Goal: Task Accomplishment & Management: Use online tool/utility

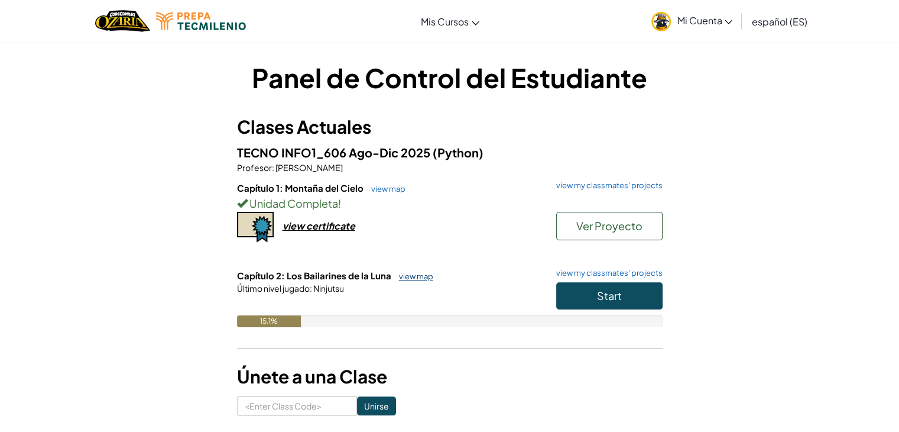
click at [407, 275] on link "view map" at bounding box center [413, 275] width 40 height 9
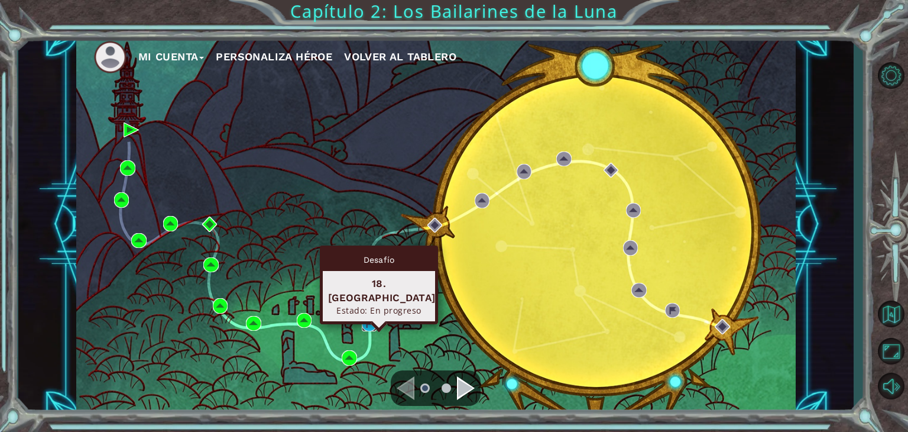
click at [373, 324] on img at bounding box center [369, 323] width 15 height 15
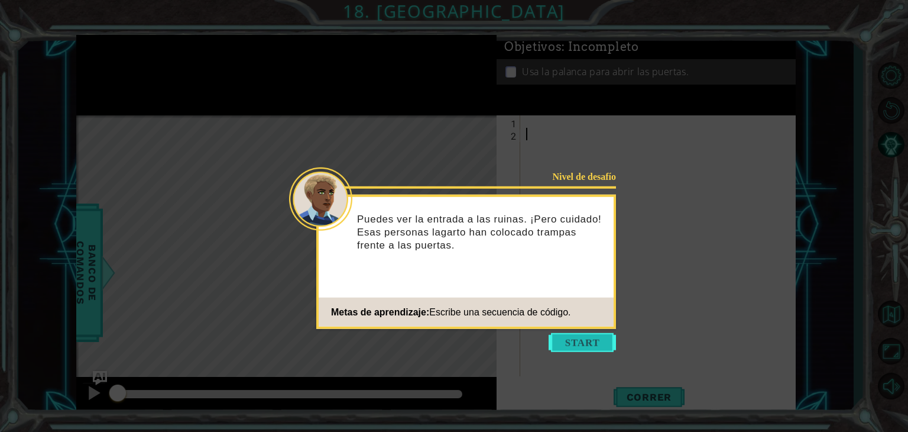
click at [575, 341] on button "Start" at bounding box center [582, 342] width 67 height 19
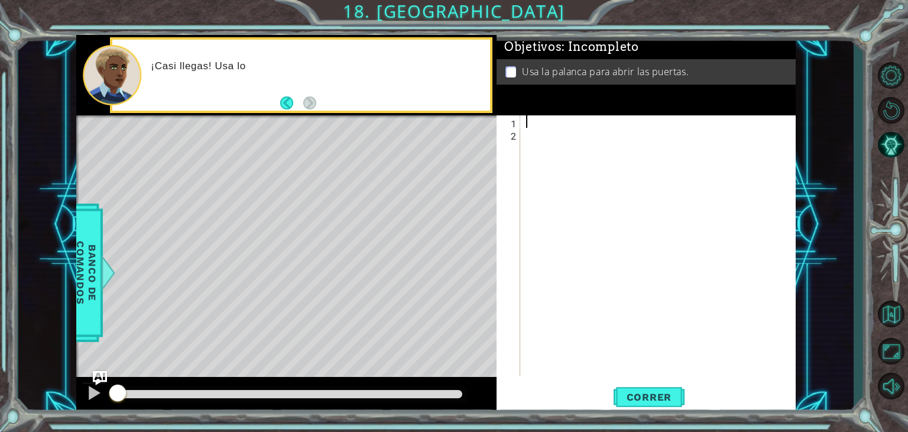
click at [530, 122] on div at bounding box center [661, 258] width 275 height 286
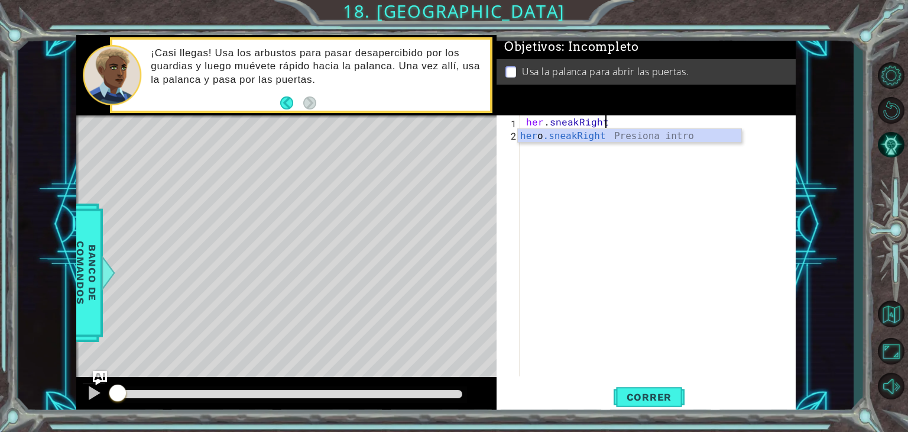
scroll to position [0, 5]
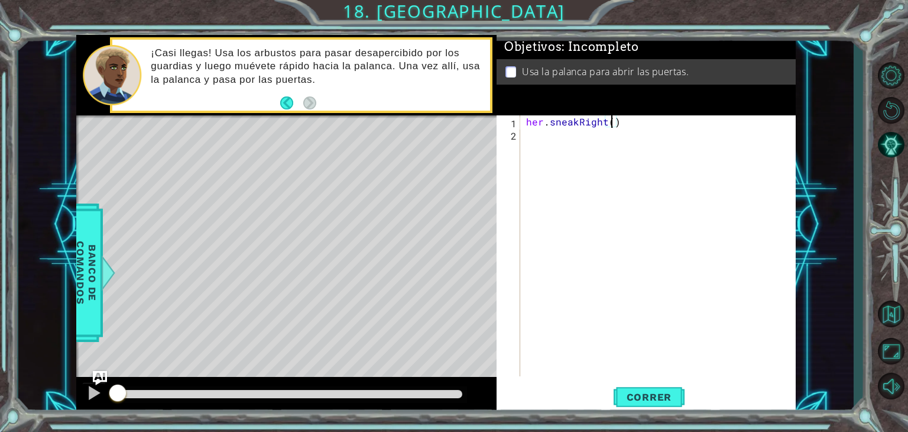
click at [610, 122] on div "her . sneakRight ( )" at bounding box center [661, 258] width 275 height 286
type textarea "her.sneakRight(1)"
click at [549, 135] on div "her . sneakRight ( 1 )" at bounding box center [661, 258] width 275 height 286
click at [543, 125] on div "her . sneakRight ( 1 )" at bounding box center [661, 258] width 275 height 286
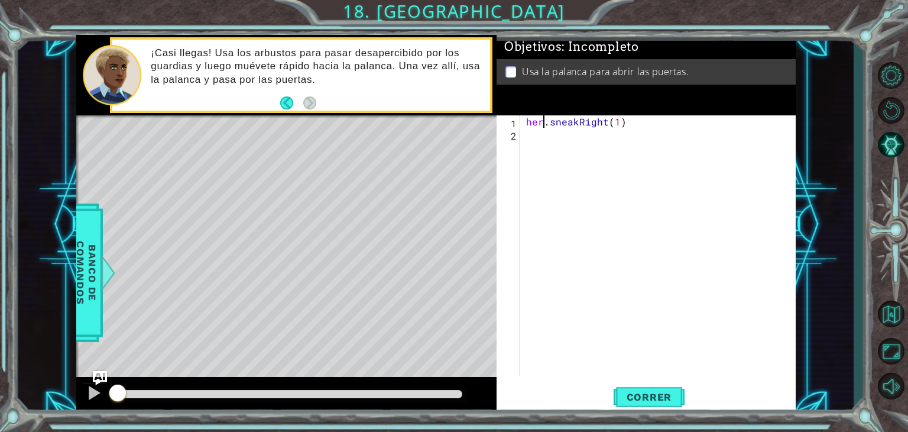
type textarea "hero.sneakRight(1)"
click at [585, 294] on div "hero . sneakRight ( 1 )" at bounding box center [661, 258] width 275 height 286
click at [545, 138] on div "hero . sneakRight ( 1 )" at bounding box center [661, 258] width 275 height 286
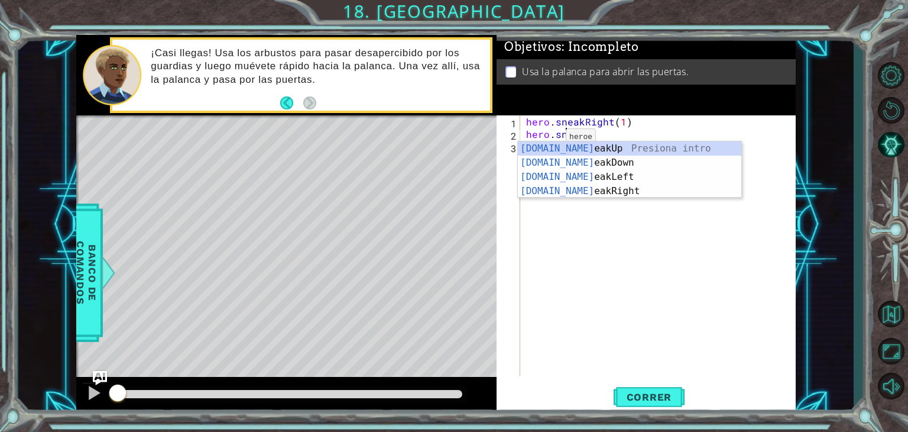
scroll to position [0, 2]
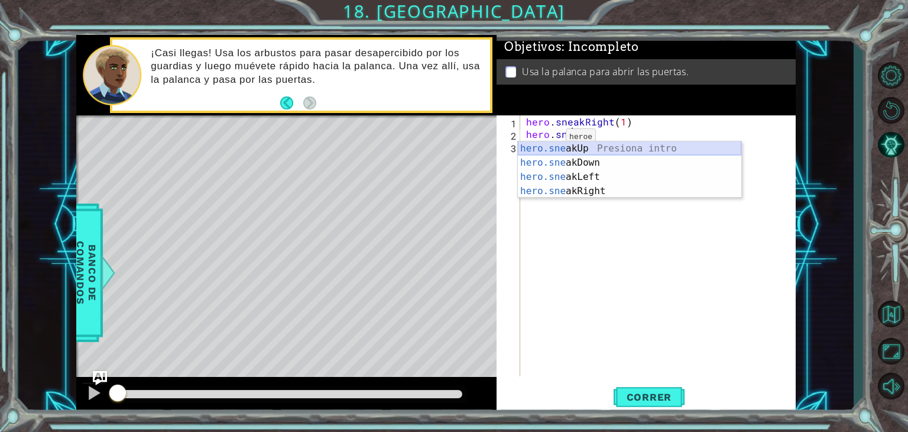
click at [614, 148] on div "hero.sne akUp Presiona intro hero.sne akDown Presiona intro hero.sne akLeft Pre…" at bounding box center [630, 183] width 224 height 85
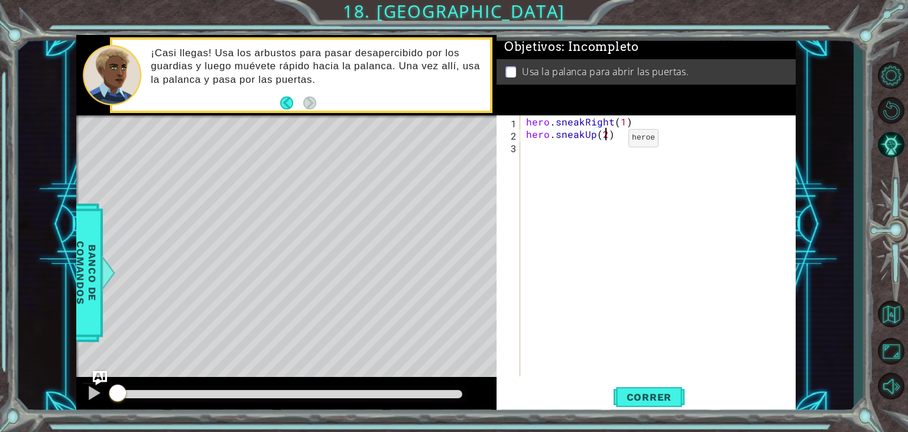
type textarea "hero.sneakUp(2)"
click at [558, 148] on div "hero . sneakRight ( 1 ) hero . sneakUp ( 2 )" at bounding box center [661, 258] width 275 height 286
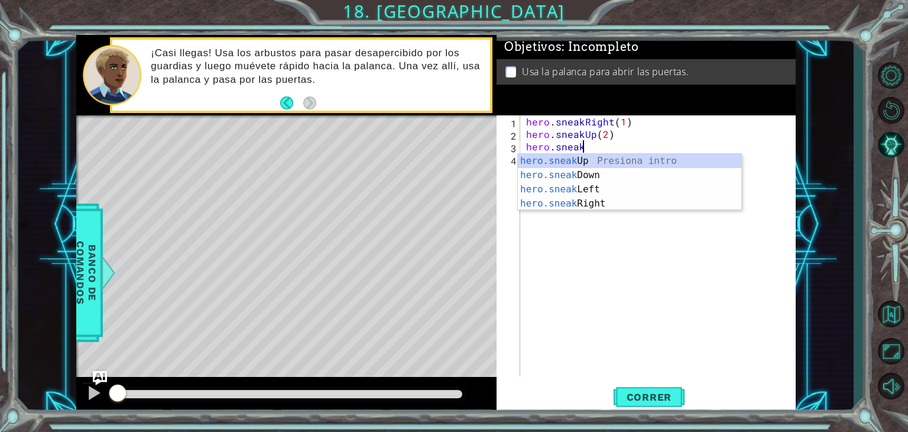
scroll to position [0, 2]
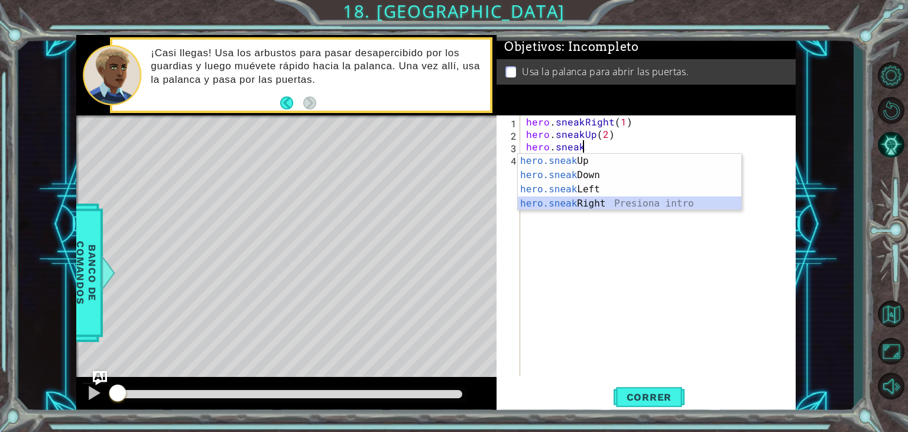
click at [579, 205] on div "hero.sneak Up Presiona intro hero.sneak Down Presiona intro hero.sneak Left Pre…" at bounding box center [630, 196] width 224 height 85
type textarea "hero.sneakRight(1)"
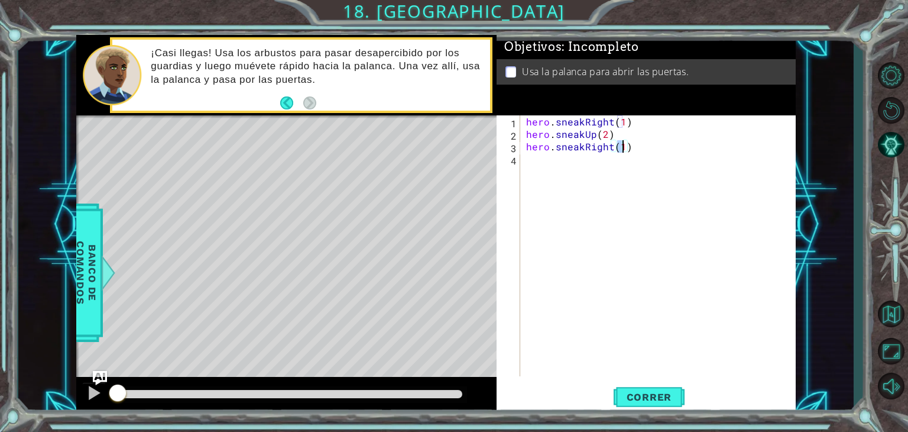
click at [578, 166] on div "hero . sneakRight ( 1 ) hero . sneakUp ( 2 ) hero . sneakRight ( 1 )" at bounding box center [661, 258] width 275 height 286
click at [600, 164] on div "hero . sneakRight ( 1 ) hero . sneakUp ( 2 ) hero . sneakRight ( 1 ) hero . sne…" at bounding box center [661, 258] width 275 height 286
type textarea "hero.sneakUp(1)"
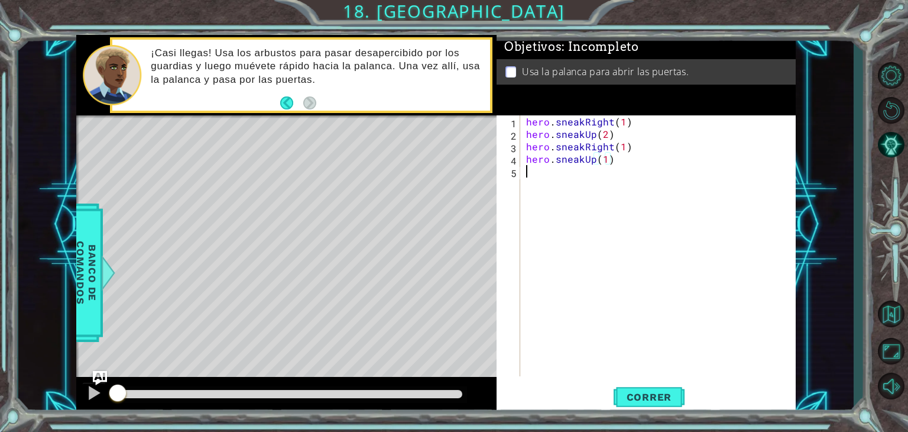
click at [560, 174] on div "hero . sneakRight ( 1 ) hero . sneakUp ( 2 ) hero . sneakRight ( 1 ) hero . sne…" at bounding box center [661, 258] width 275 height 286
click at [572, 186] on div "hero.moveRight Presiona intro" at bounding box center [630, 200] width 224 height 43
type textarea "hero.moveRight(2)"
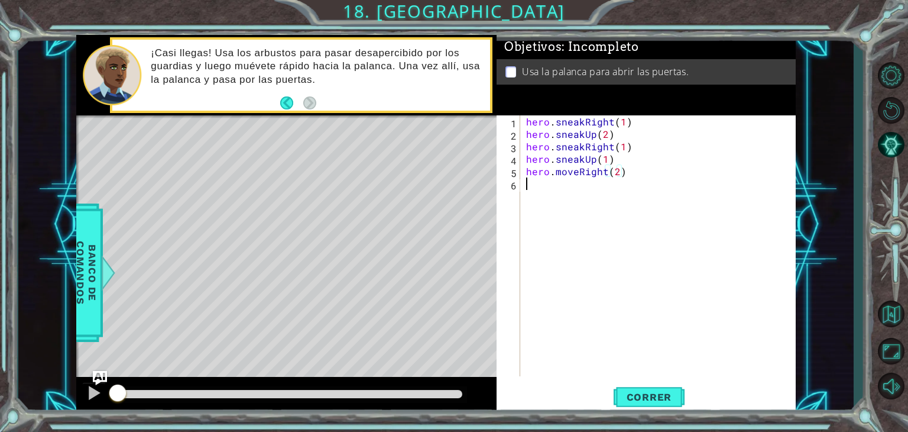
click at [555, 186] on div "hero . sneakRight ( 1 ) hero . sneakUp ( 2 ) hero . sneakRight ( 1 ) hero . sne…" at bounding box center [661, 258] width 275 height 286
type textarea "hero.moveDown()"
click at [530, 197] on div "hero . sneakRight ( 1 ) hero . sneakUp ( 2 ) hero . sneakRight ( 1 ) hero . sne…" at bounding box center [661, 258] width 275 height 286
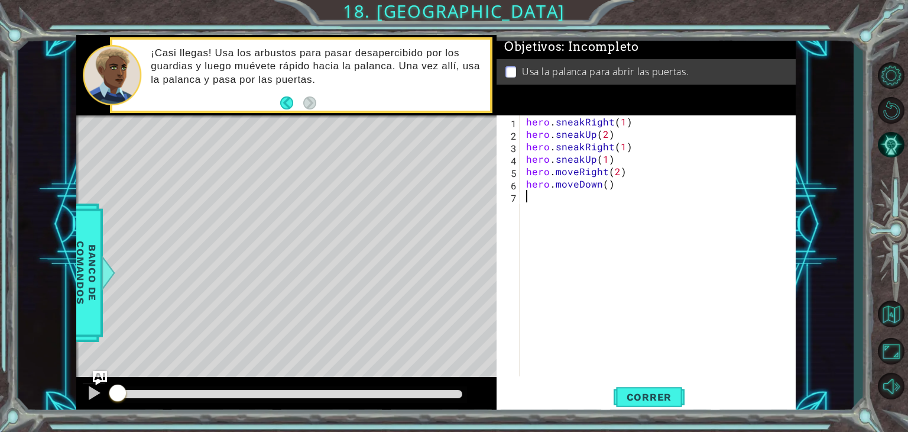
scroll to position [0, 0]
click at [530, 197] on div "hero . sneakRight ( 1 ) hero . sneakUp ( 2 ) hero . sneakRight ( 1 ) hero . sne…" at bounding box center [661, 258] width 275 height 286
click at [605, 183] on div "hero . sneakRight ( 1 ) hero . sneakUp ( 2 ) hero . sneakRight ( 1 ) hero . sne…" at bounding box center [661, 258] width 275 height 286
type textarea "hero.moveDown(1)"
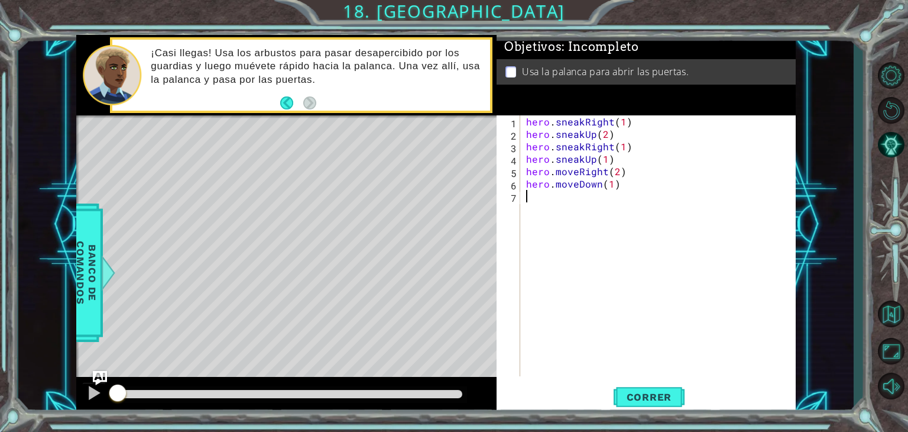
click at [551, 195] on div "hero . sneakRight ( 1 ) hero . sneakUp ( 2 ) hero . sneakRight ( 1 ) hero . sne…" at bounding box center [661, 258] width 275 height 286
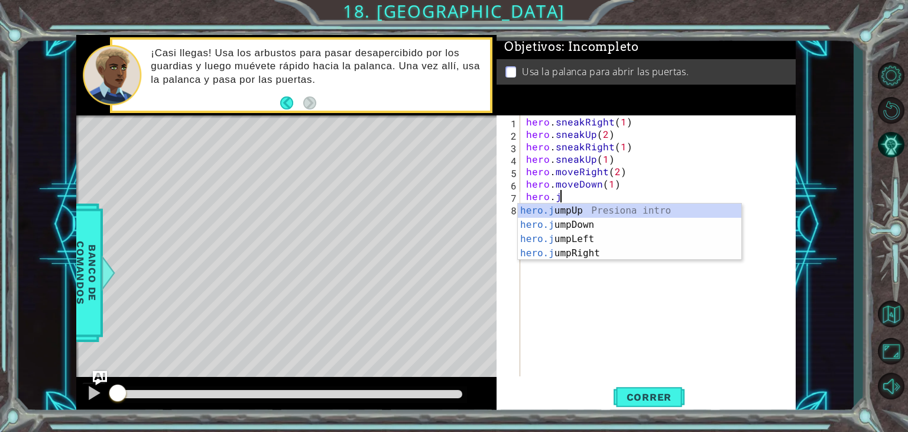
scroll to position [0, 2]
type textarea "hero.jum"
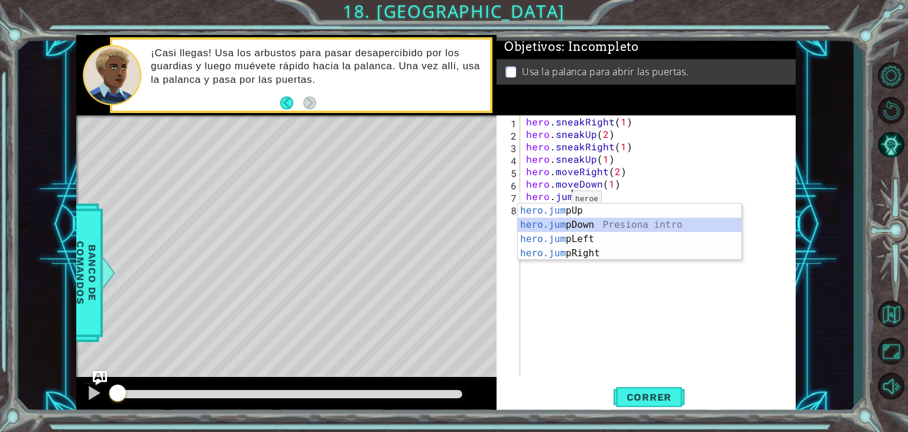
click at [555, 225] on div "hero.jum pUp Presiona intro hero.jum pDown Presiona intro hero.jum pLeft Presio…" at bounding box center [630, 245] width 224 height 85
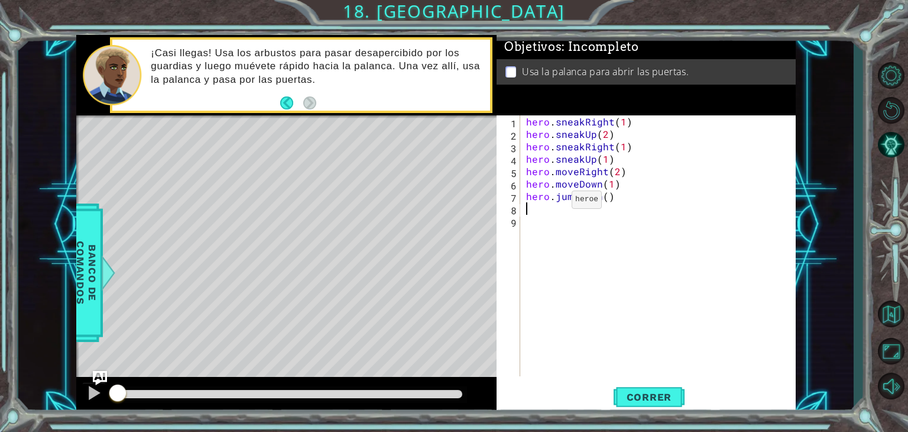
scroll to position [0, 0]
click at [604, 199] on div "hero . sneakRight ( 1 ) hero . sneakUp ( 2 ) hero . sneakRight ( 1 ) hero . sne…" at bounding box center [661, 258] width 275 height 286
type textarea "hero.jumpDown()"
click at [536, 210] on div "hero . sneakRight ( 1 ) hero . sneakUp ( 2 ) hero . sneakRight ( 1 ) hero . sne…" at bounding box center [661, 258] width 275 height 286
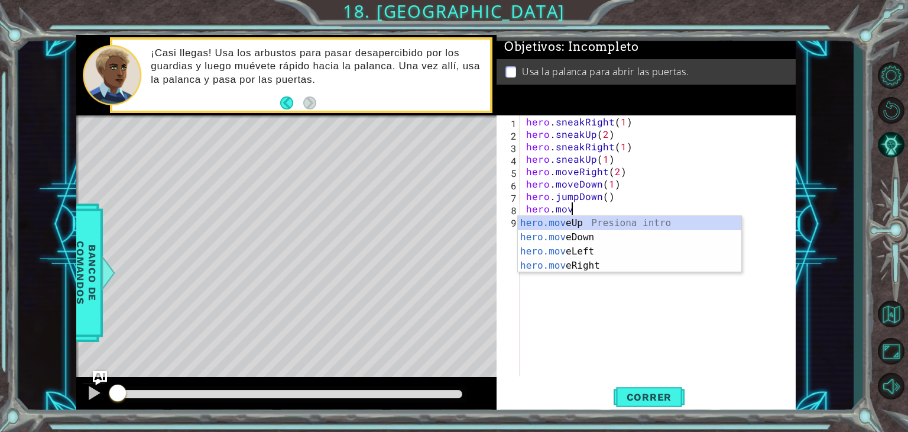
scroll to position [0, 2]
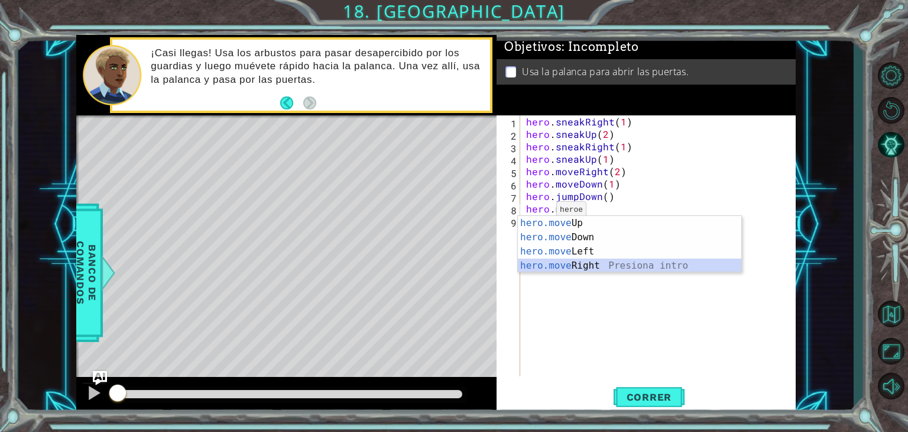
click at [546, 264] on div "hero.move Up Presiona intro hero.move Down Presiona intro hero.move Left Presio…" at bounding box center [630, 258] width 224 height 85
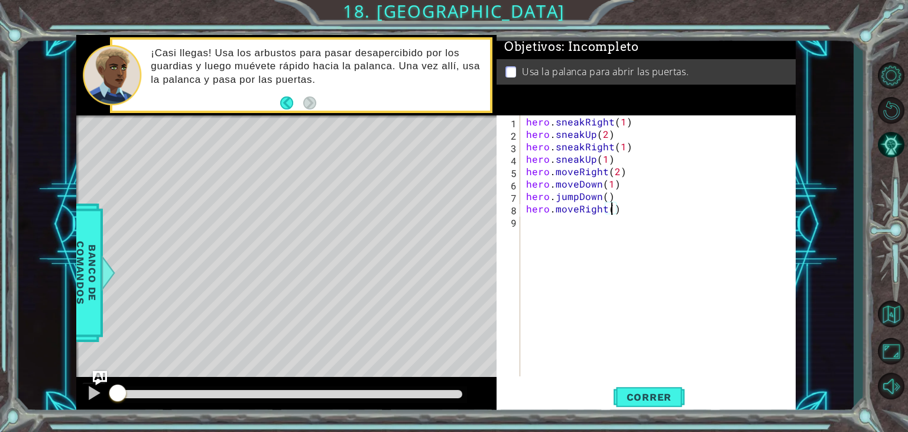
type textarea "hero.moveRight(2)"
click at [524, 226] on div "hero . sneakRight ( 1 ) hero . sneakUp ( 2 ) hero . sneakRight ( 1 ) hero . sne…" at bounding box center [658, 245] width 269 height 261
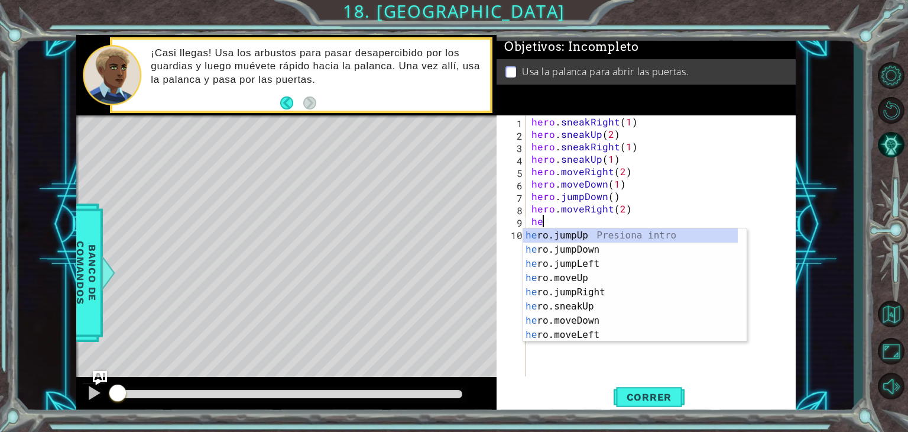
scroll to position [0, 0]
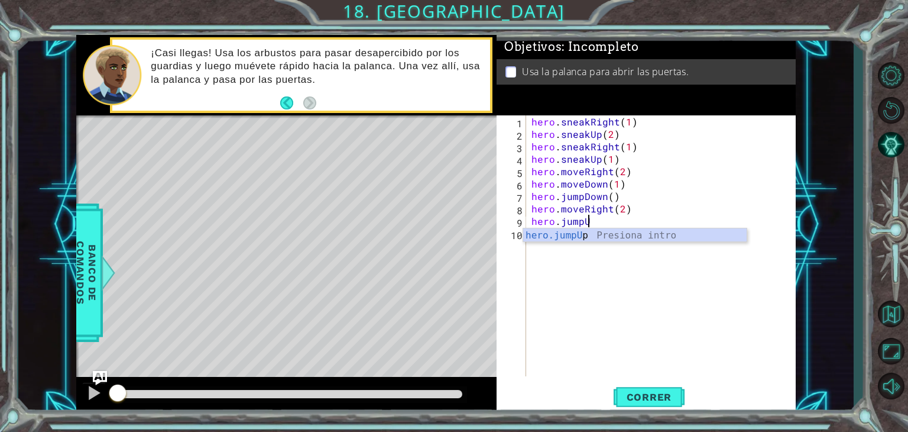
type textarea "hero.jumpUp"
click at [574, 232] on div "hero.jumpUp Presiona intro" at bounding box center [635, 249] width 224 height 43
click at [581, 237] on div "hero . sneakRight ( 1 ) hero . sneakUp ( 2 ) hero . sneakRight ( 1 ) hero . sne…" at bounding box center [664, 258] width 270 height 286
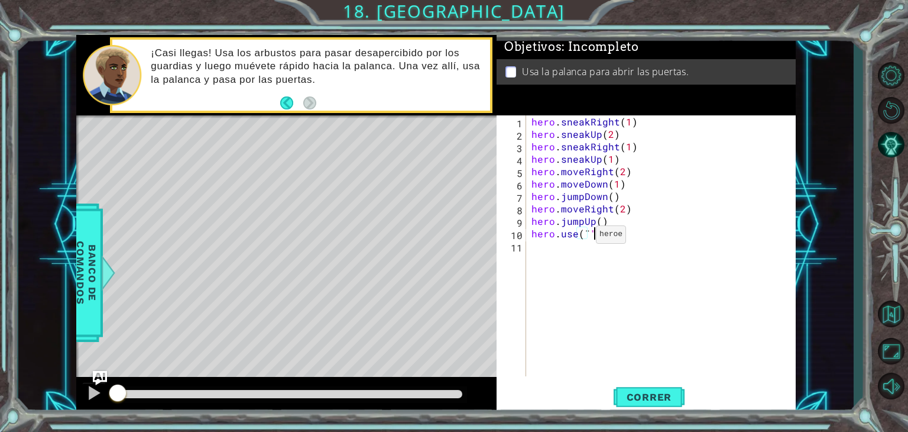
scroll to position [0, 3]
click at [587, 234] on div "hero . sneakRight ( 1 ) hero . sneakUp ( 2 ) hero . sneakRight ( 1 ) hero . sne…" at bounding box center [664, 258] width 270 height 286
click at [592, 234] on div "hero . sneakRight ( 1 ) hero . sneakUp ( 2 ) hero . sneakRight ( 1 ) hero . sne…" at bounding box center [664, 258] width 270 height 286
click at [585, 235] on div "hero . sneakRight ( 1 ) hero . sneakUp ( 2 ) hero . sneakRight ( 1 ) hero . sne…" at bounding box center [664, 258] width 270 height 286
click at [587, 235] on div "hero . sneakRight ( 1 ) hero . sneakUp ( 2 ) hero . sneakRight ( 1 ) hero . sne…" at bounding box center [664, 258] width 270 height 286
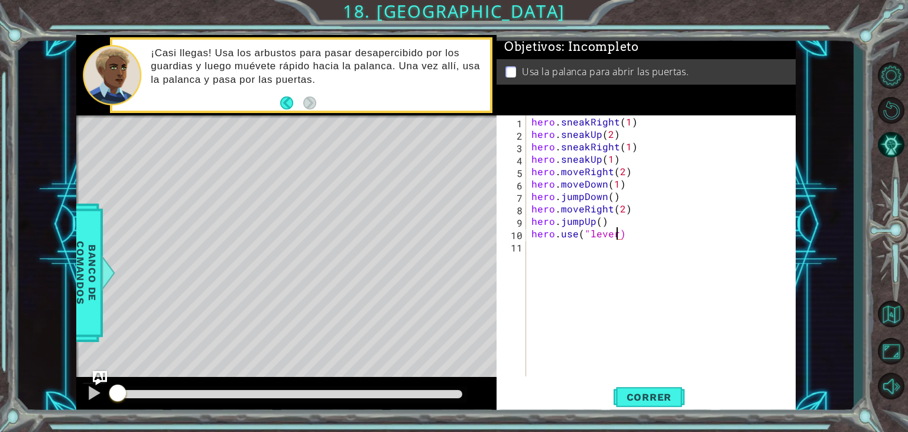
scroll to position [0, 5]
click at [646, 397] on span "Correr" at bounding box center [649, 397] width 69 height 12
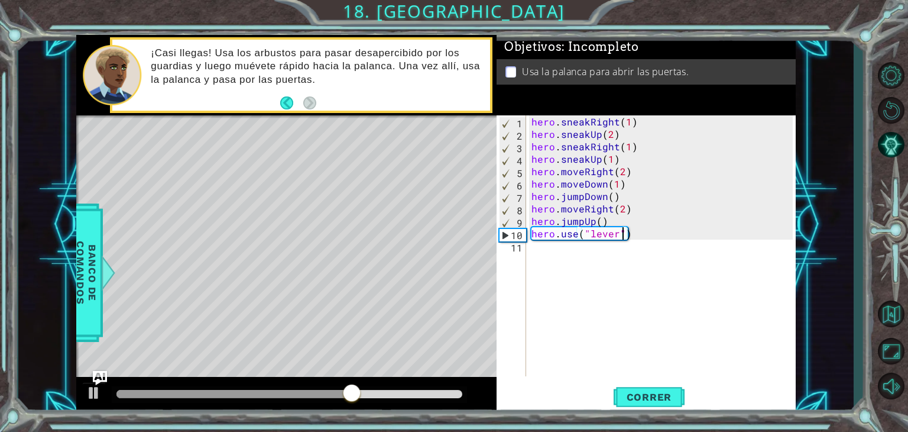
click at [625, 221] on div "hero . sneakRight ( 1 ) hero . sneakUp ( 2 ) hero . sneakRight ( 1 ) hero . sne…" at bounding box center [664, 258] width 270 height 286
type textarea "hero.jumpUp()"
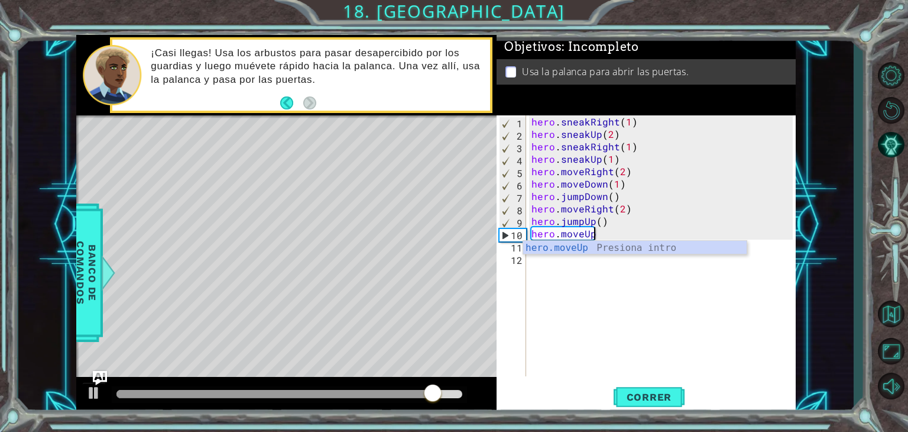
scroll to position [0, 3]
click at [619, 251] on div "hero.moveUp Presiona intro" at bounding box center [635, 262] width 224 height 43
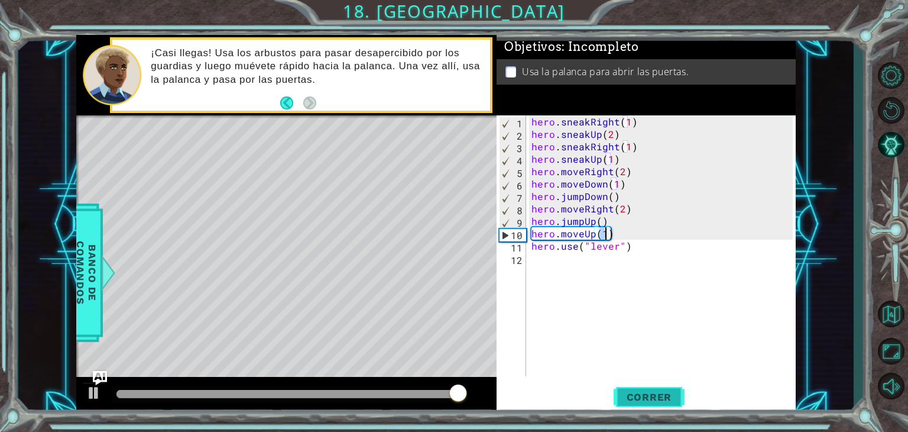
type textarea "hero.moveUp(1)"
click at [653, 396] on span "Correr" at bounding box center [649, 397] width 69 height 12
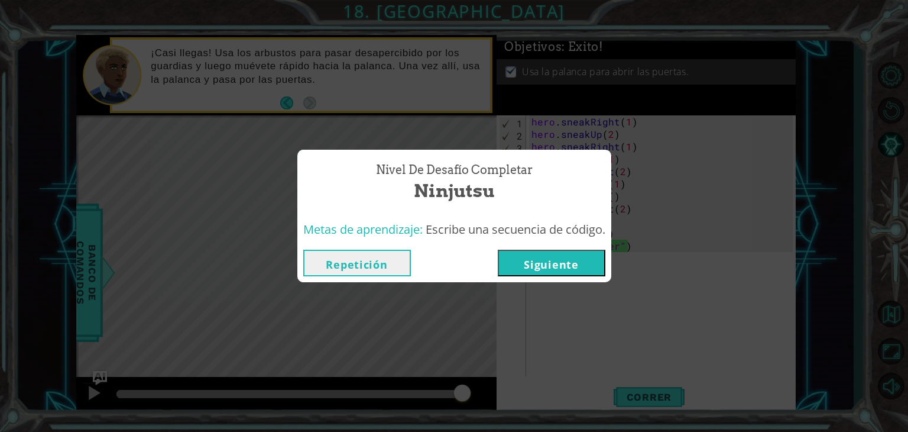
click at [540, 265] on button "Siguiente" at bounding box center [552, 263] width 108 height 27
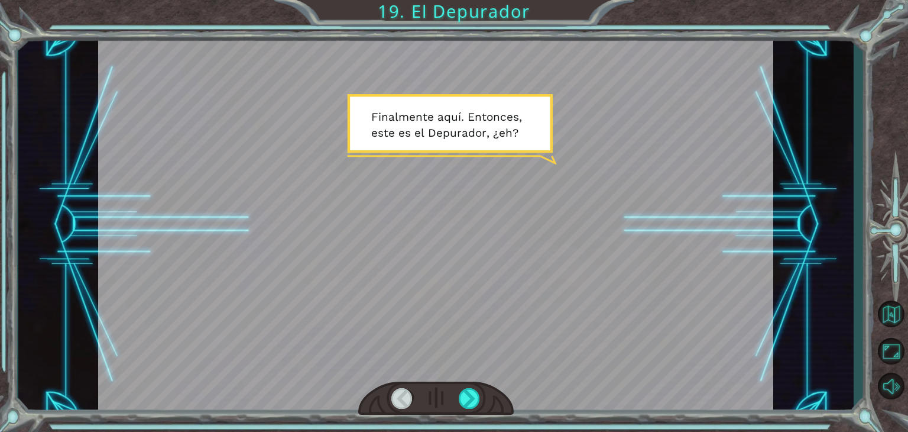
click at [397, 13] on div "Temporary Text F i n a l m e n t e a q u í . E n t o n c e s , e s t e e s e l …" at bounding box center [454, 216] width 908 height 432
